Goal: Information Seeking & Learning: Learn about a topic

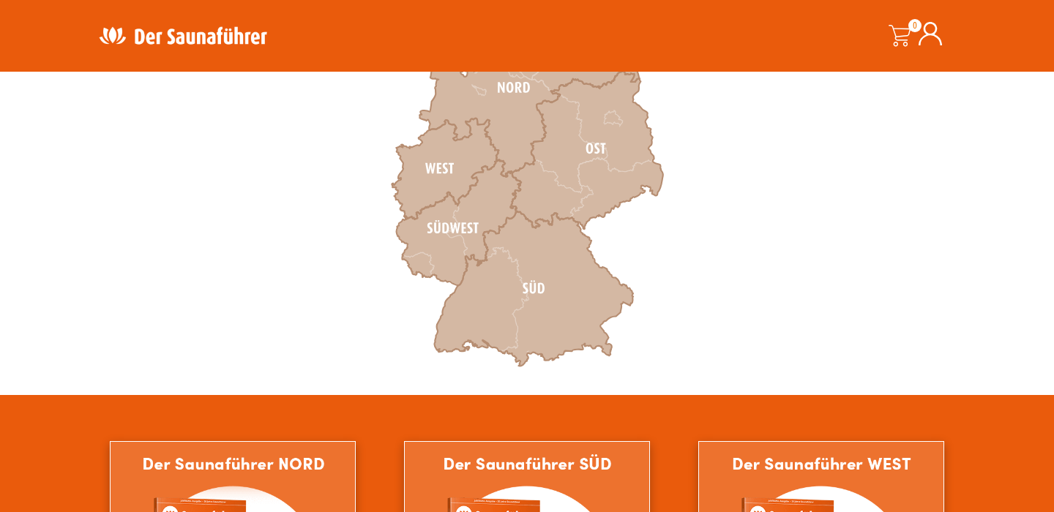
scroll to position [582, 0]
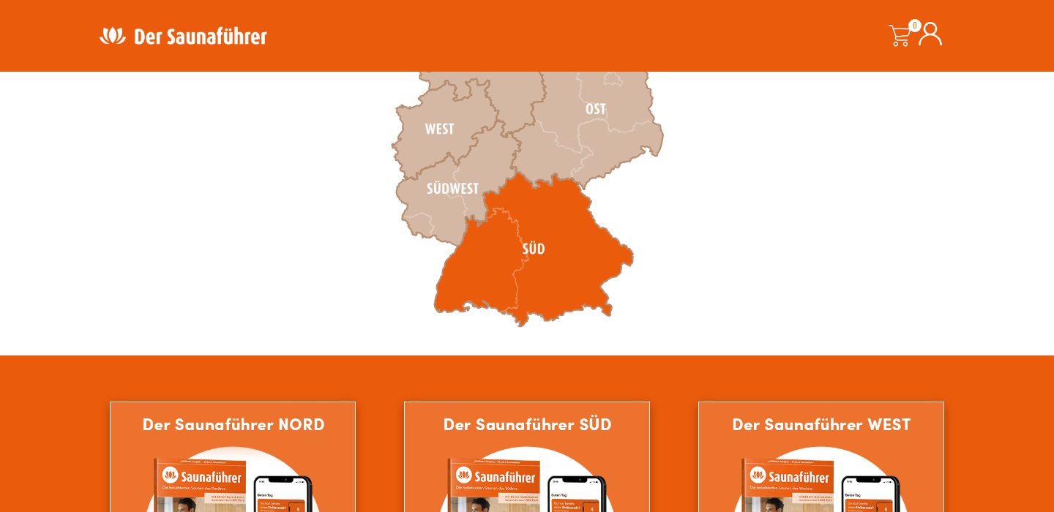
click at [545, 239] on icon at bounding box center [533, 249] width 199 height 155
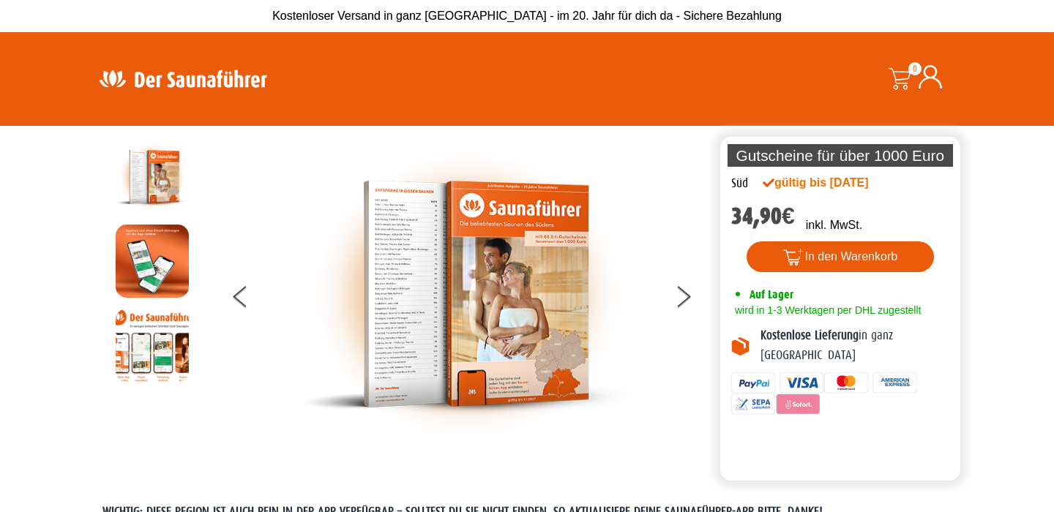
click at [153, 339] on img at bounding box center [152, 345] width 73 height 73
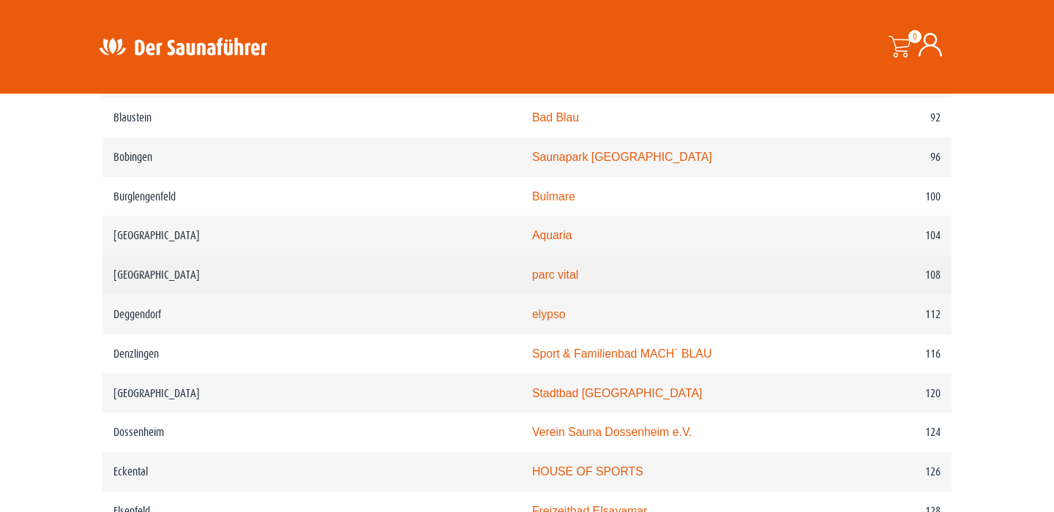
scroll to position [1443, 0]
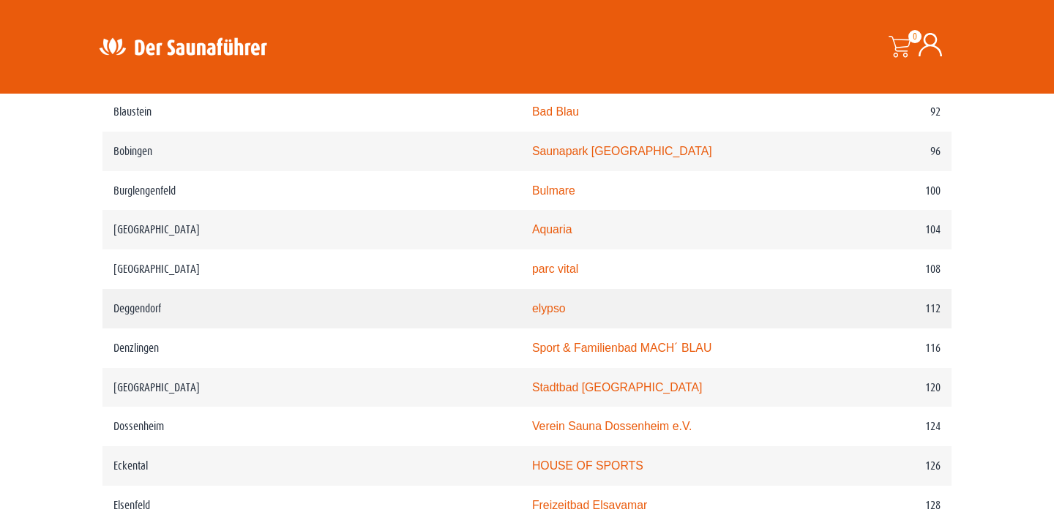
click at [532, 315] on link "elypso" at bounding box center [549, 308] width 34 height 12
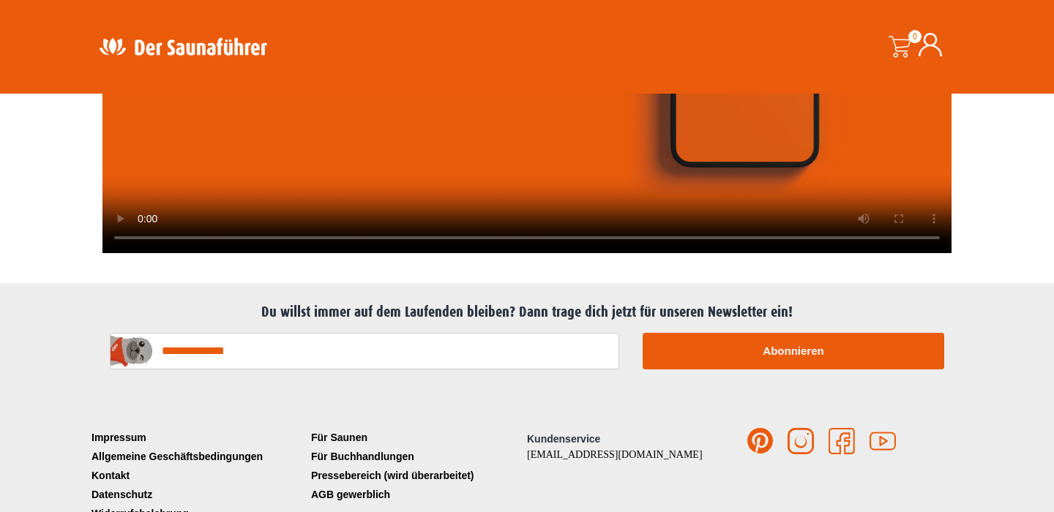
scroll to position [4006, 0]
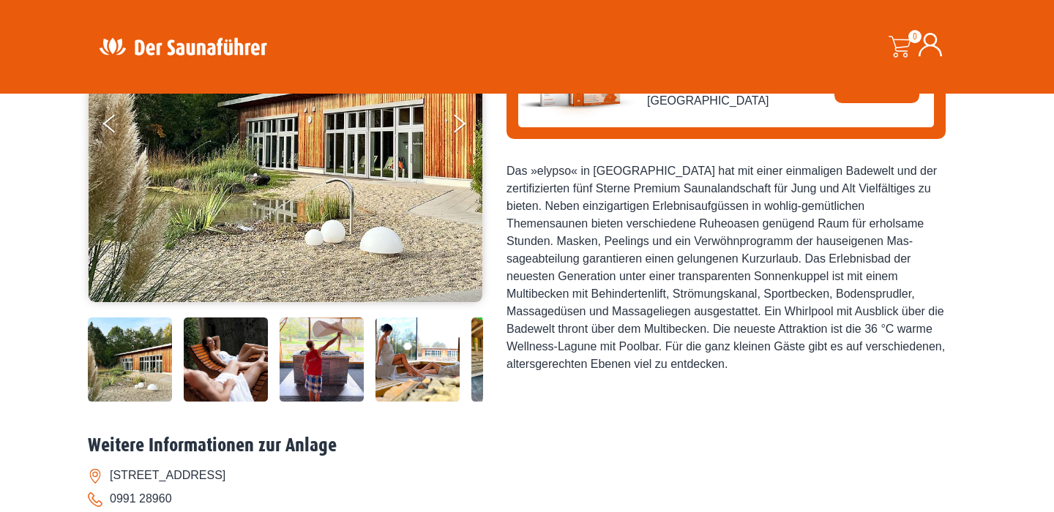
scroll to position [265, 0]
